Goal: Information Seeking & Learning: Learn about a topic

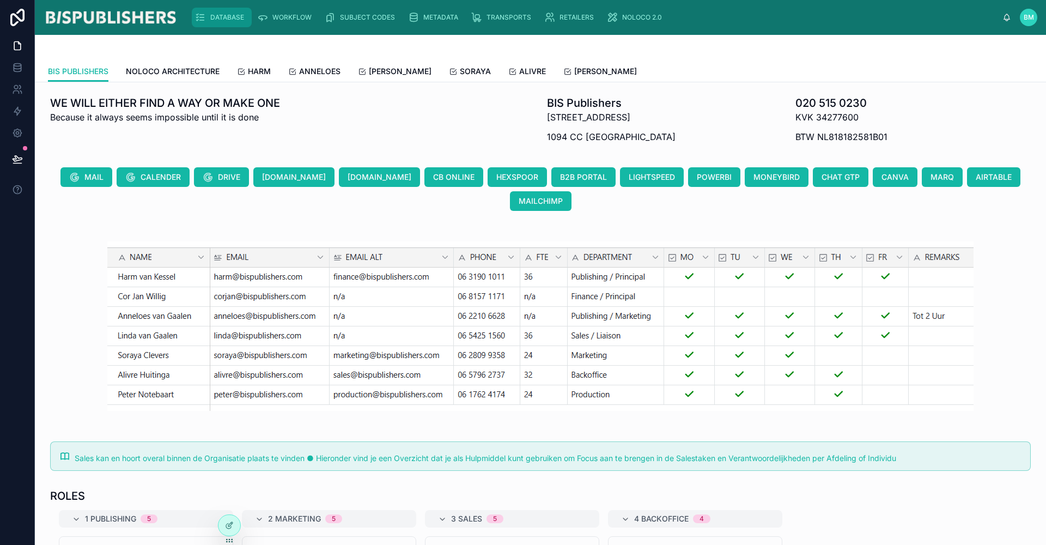
click at [218, 17] on span "DATABASE" at bounding box center [227, 17] width 34 height 9
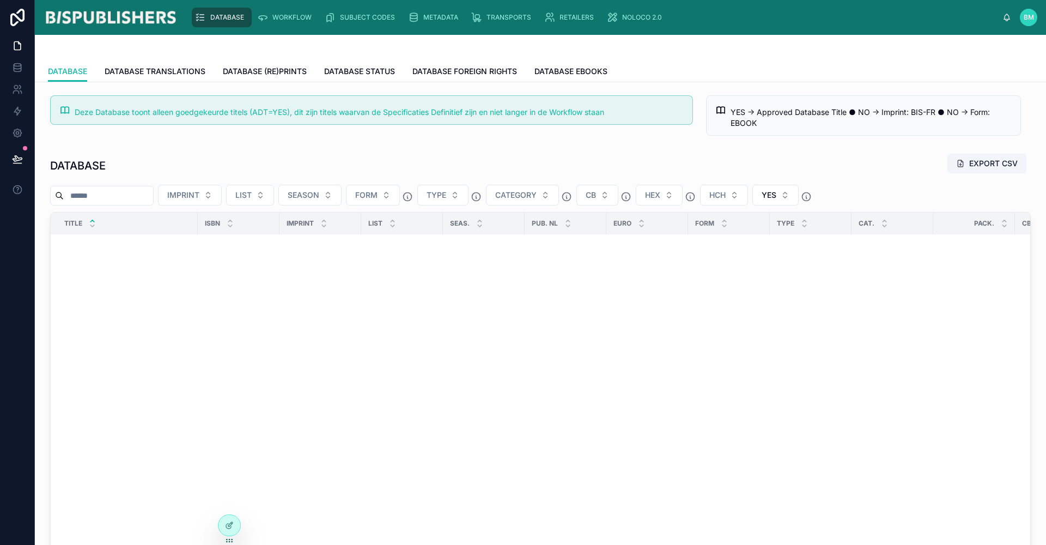
scroll to position [1537, 0]
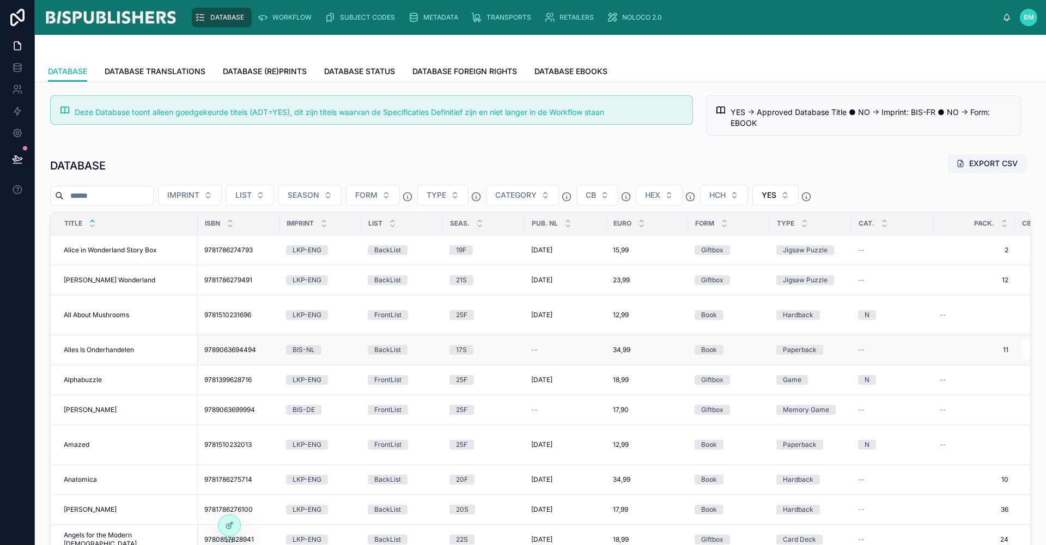
click at [103, 351] on span "Alles Is Onderhandelen" at bounding box center [99, 349] width 70 height 9
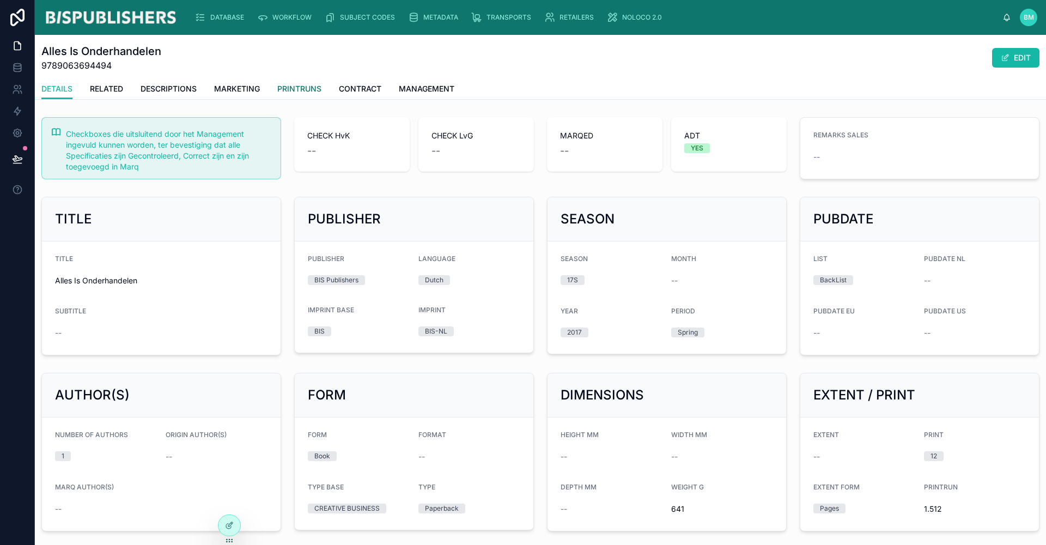
click at [304, 84] on span "PRINTRUNS" at bounding box center [299, 88] width 44 height 11
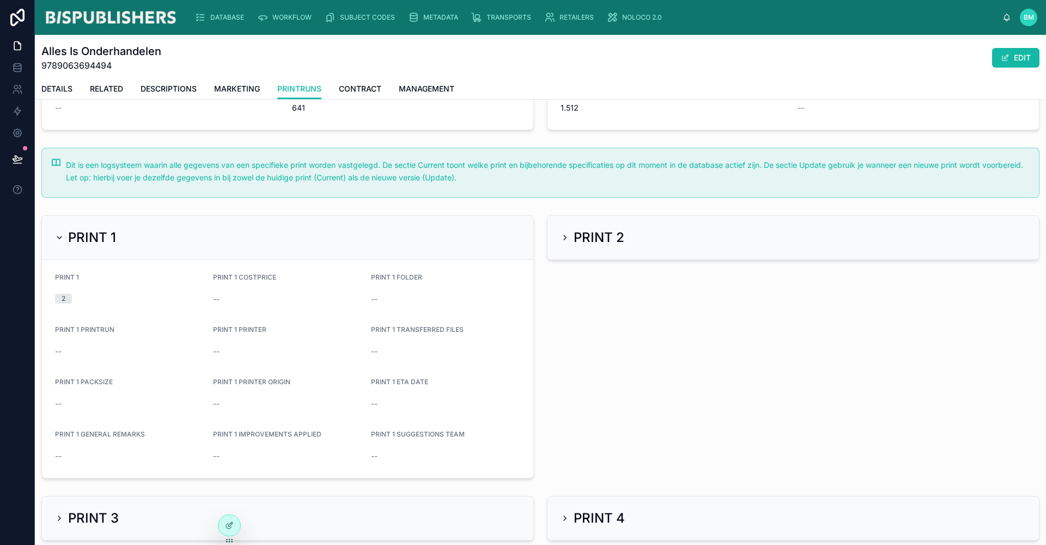
scroll to position [358, 0]
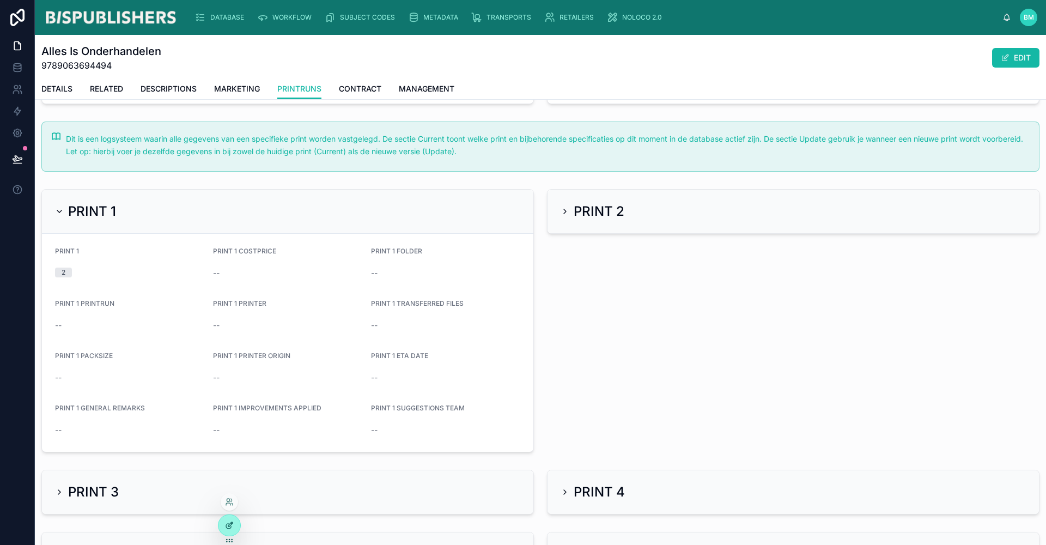
click at [232, 526] on icon at bounding box center [229, 525] width 9 height 9
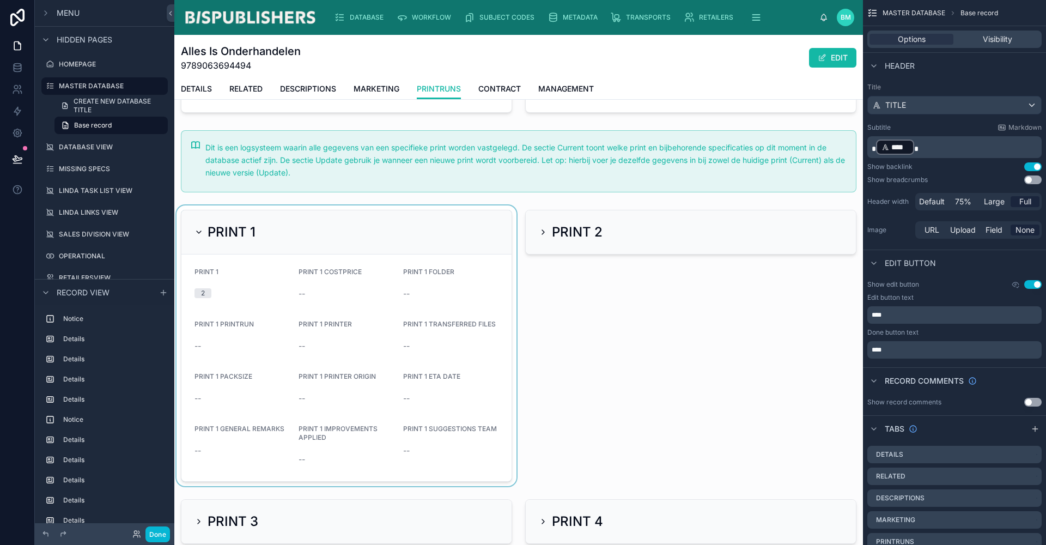
click at [326, 373] on div at bounding box center [346, 345] width 344 height 281
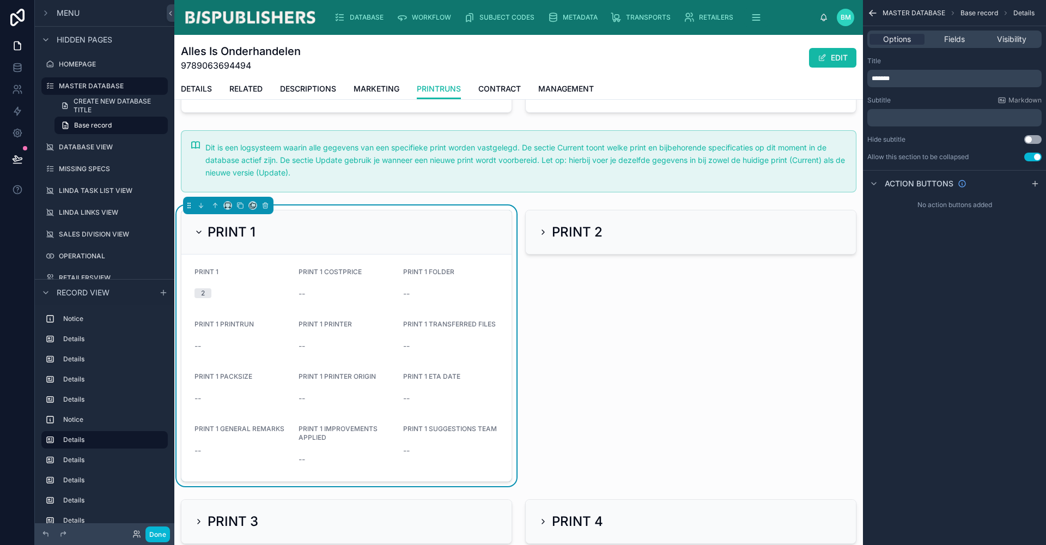
click at [326, 373] on span "PRINT 1 PRINTER ORIGIN" at bounding box center [336, 376] width 77 height 8
click at [960, 44] on span "Fields" at bounding box center [954, 39] width 21 height 11
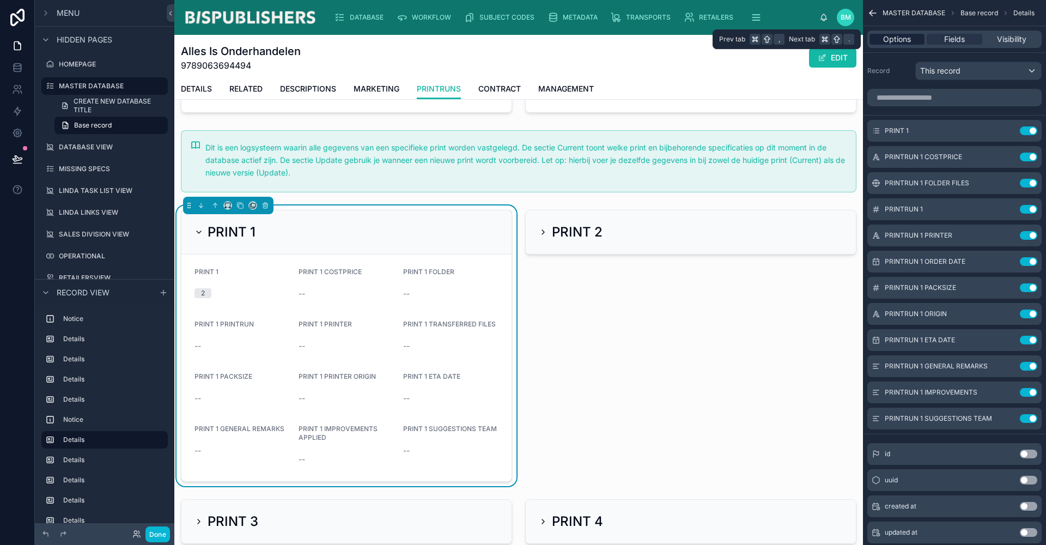
click at [904, 41] on span "Options" at bounding box center [897, 39] width 28 height 11
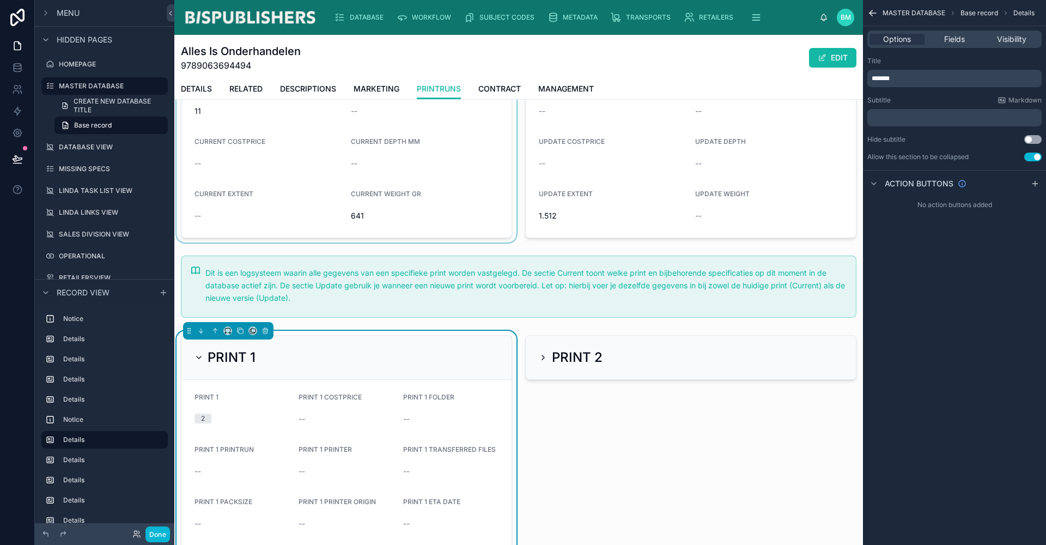
scroll to position [0, 0]
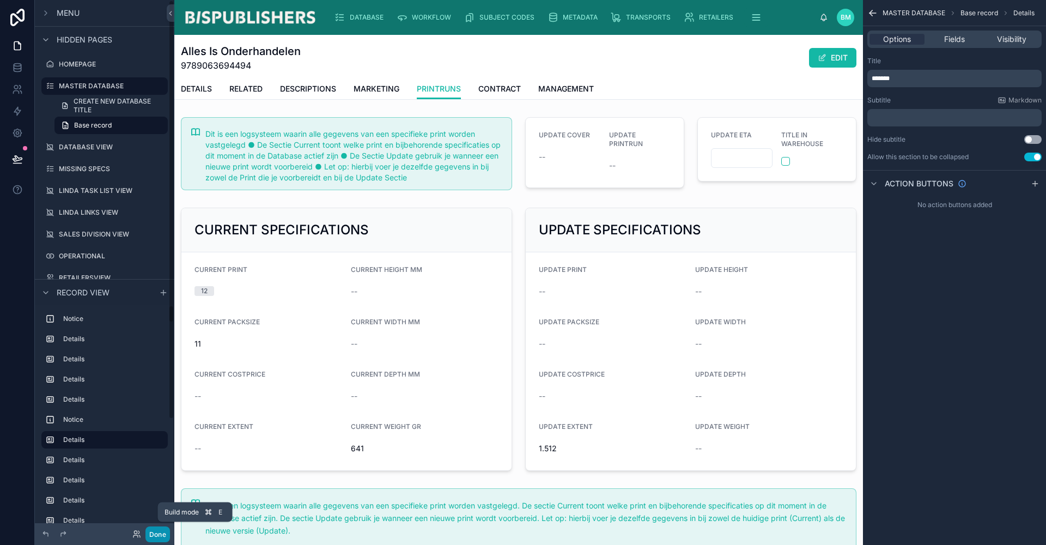
click at [159, 528] on button "Done" at bounding box center [157, 534] width 25 height 16
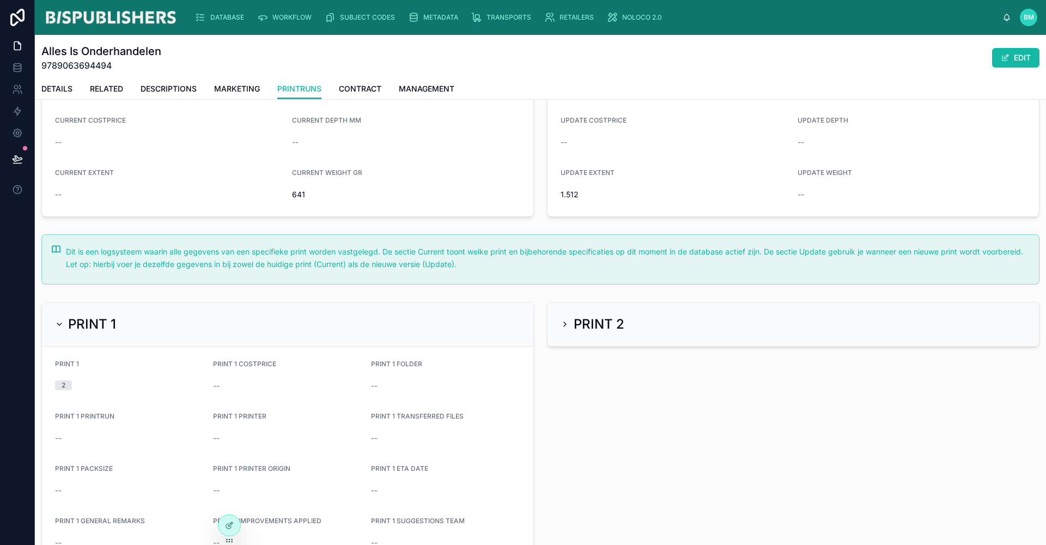
scroll to position [127, 0]
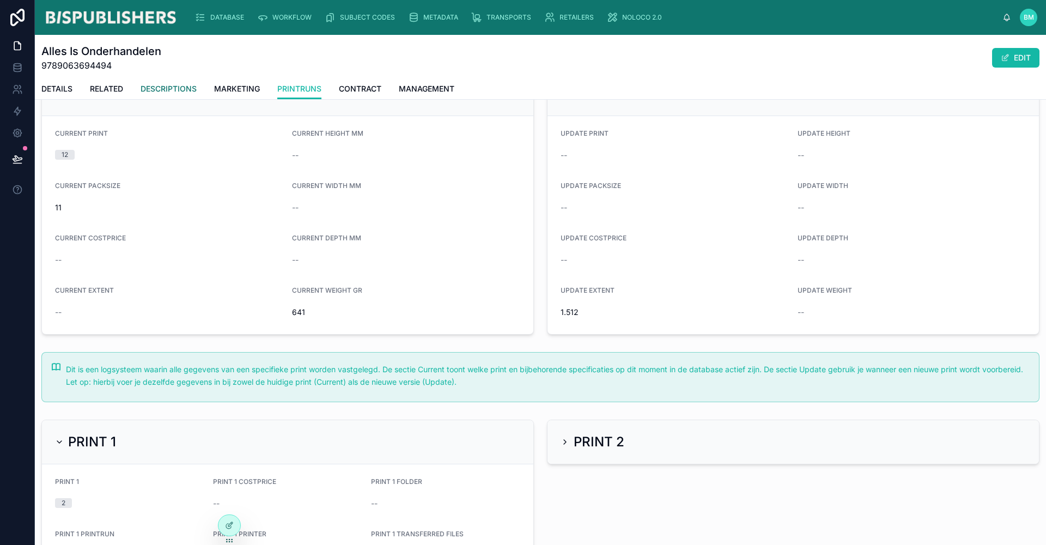
click at [161, 89] on span "DESCRIPTIONS" at bounding box center [169, 88] width 56 height 11
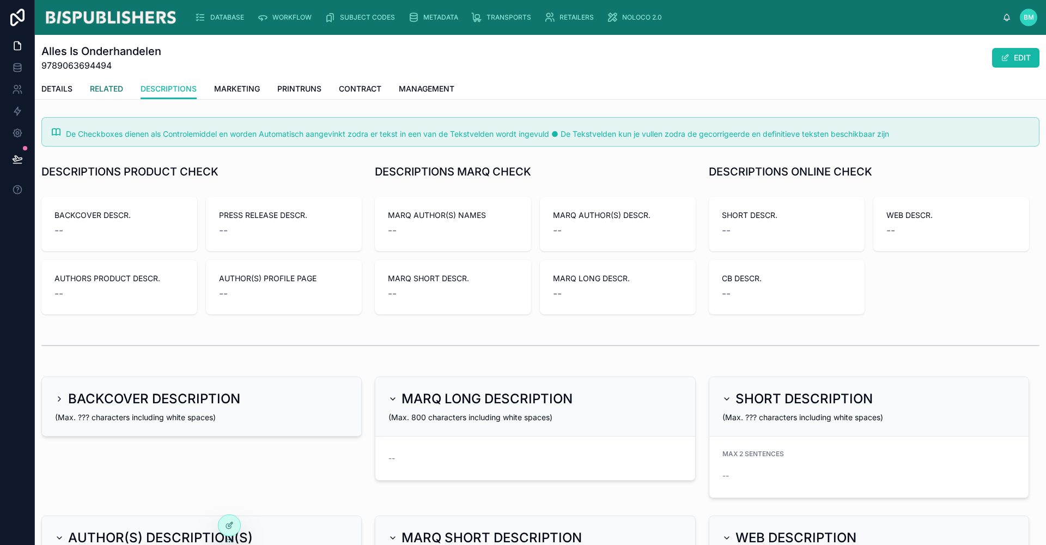
click at [105, 87] on span "RELATED" at bounding box center [106, 88] width 33 height 11
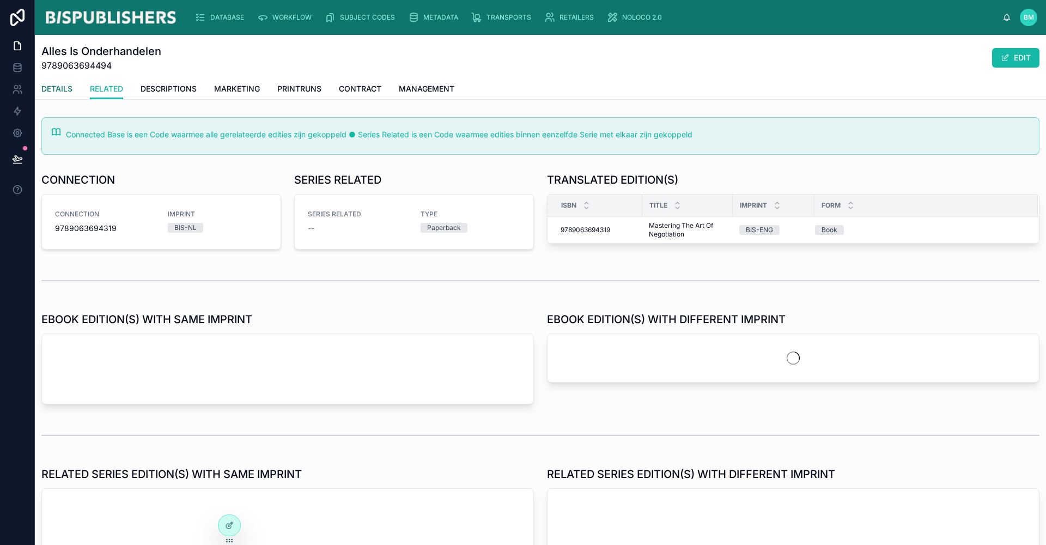
click at [59, 90] on span "DETAILS" at bounding box center [56, 88] width 31 height 11
